Goal: Entertainment & Leisure: Consume media (video, audio)

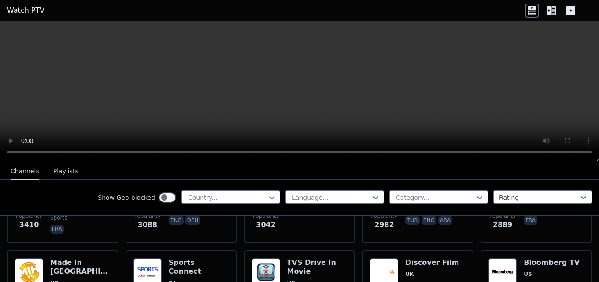
scroll to position [352, 0]
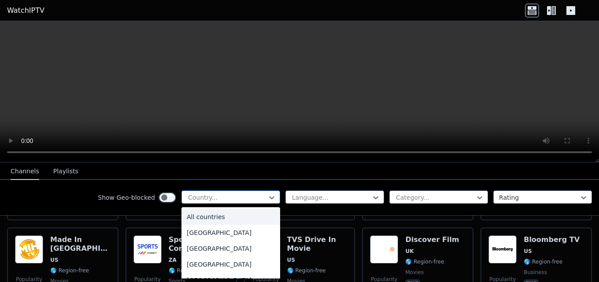
click at [259, 192] on div "Country..." at bounding box center [230, 197] width 99 height 13
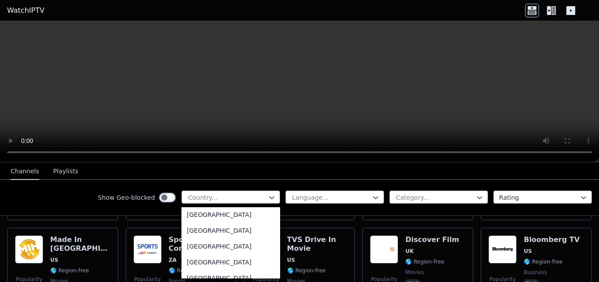
scroll to position [529, 0]
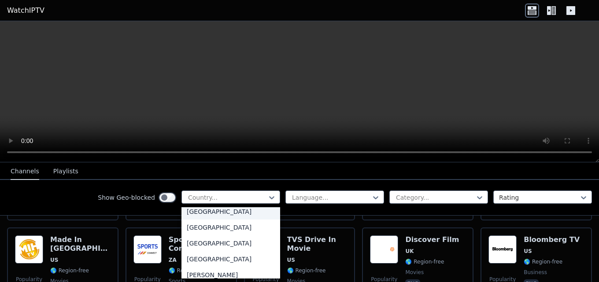
click at [222, 214] on div "[GEOGRAPHIC_DATA]" at bounding box center [230, 212] width 99 height 16
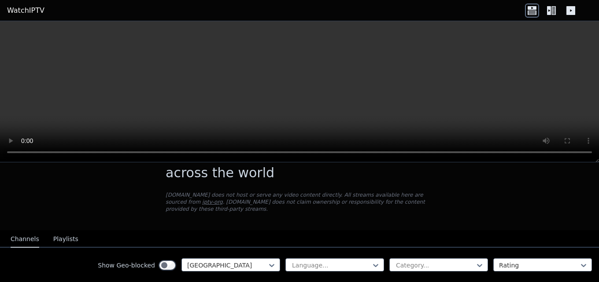
scroll to position [44, 0]
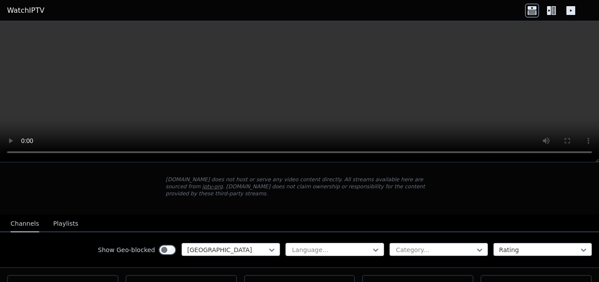
click at [358, 246] on div at bounding box center [331, 250] width 80 height 9
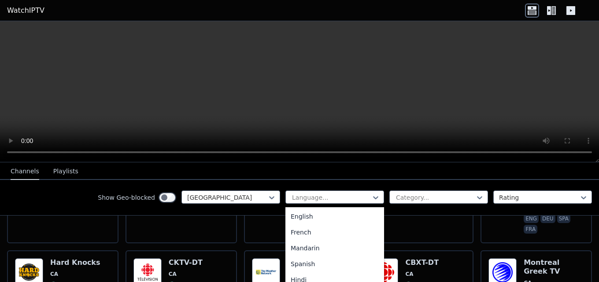
scroll to position [0, 0]
click at [314, 262] on div "French" at bounding box center [334, 265] width 99 height 16
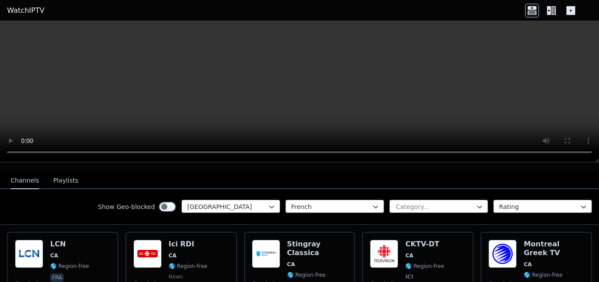
scroll to position [88, 0]
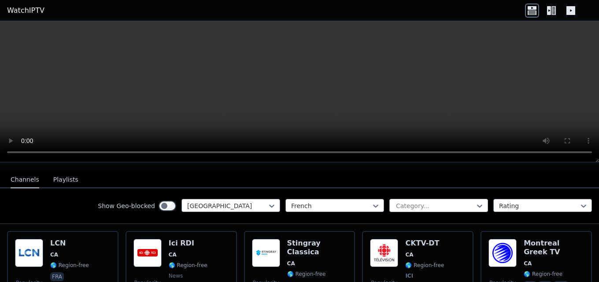
click at [428, 202] on div at bounding box center [435, 206] width 80 height 9
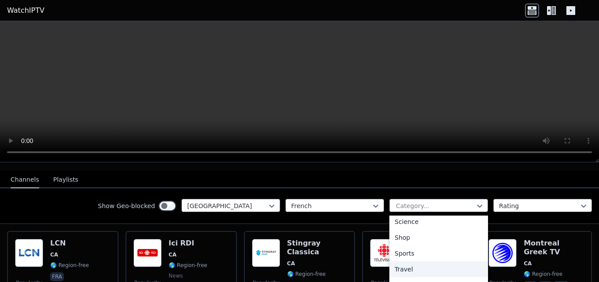
scroll to position [361, 0]
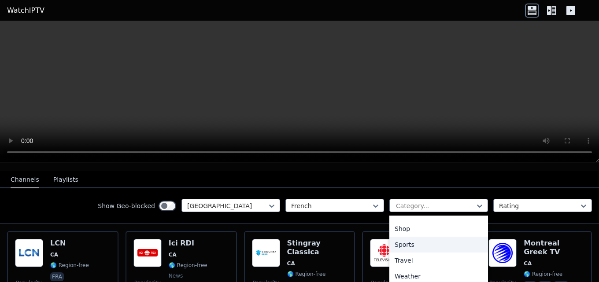
click at [401, 237] on div "Sports" at bounding box center [438, 245] width 99 height 16
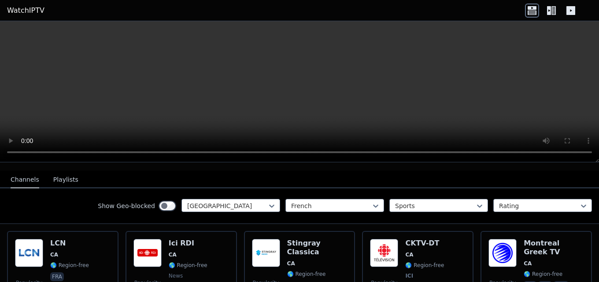
scroll to position [67, 0]
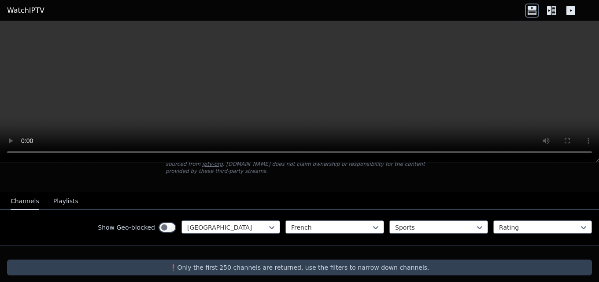
click at [84, 212] on div "Show Geo-blocked Canada French Sports Rating" at bounding box center [299, 228] width 599 height 36
click at [437, 224] on div at bounding box center [435, 227] width 80 height 9
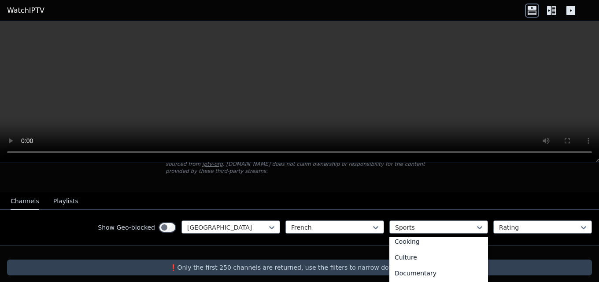
scroll to position [0, 0]
click at [414, 241] on div "All categories" at bounding box center [438, 247] width 99 height 16
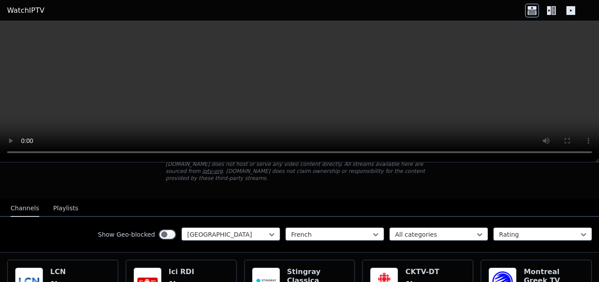
scroll to position [104, 0]
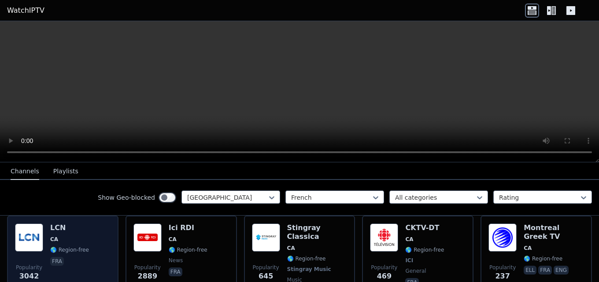
click at [92, 256] on div "Popularity 3042 LCN CA 🌎 Region-free fra" at bounding box center [63, 266] width 96 height 85
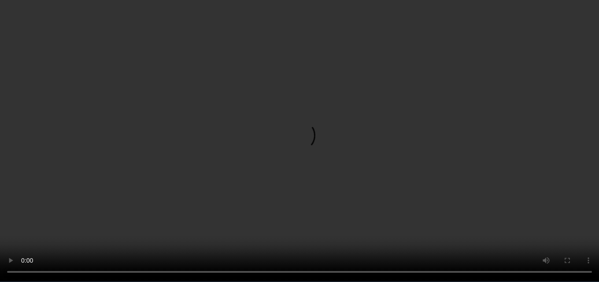
scroll to position [0, 0]
